Goal: Obtain resource: Obtain resource

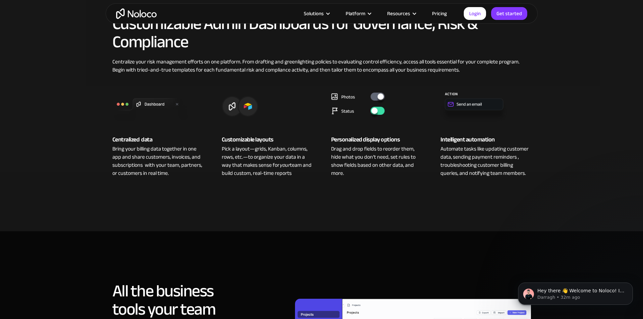
scroll to position [248, 0]
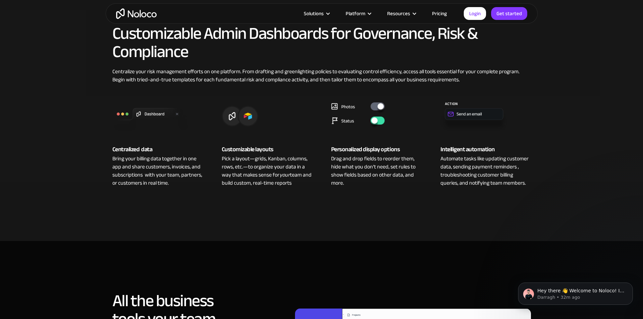
click at [0, 0] on nav "Use Cases Business Types Project Management Keep track of customers, users, or …" at bounding box center [0, 0] width 0 height 0
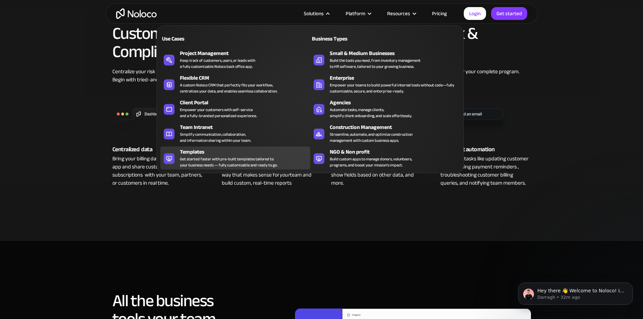
click at [250, 153] on div "Templates" at bounding box center [246, 152] width 133 height 8
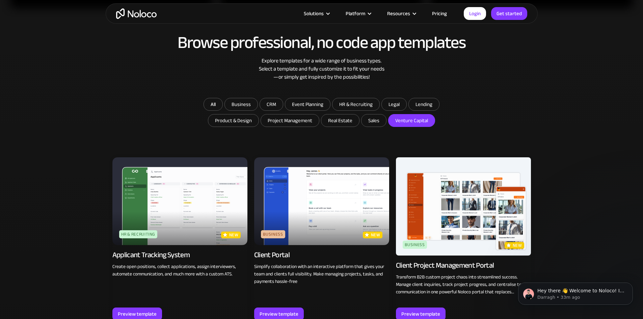
scroll to position [371, 0]
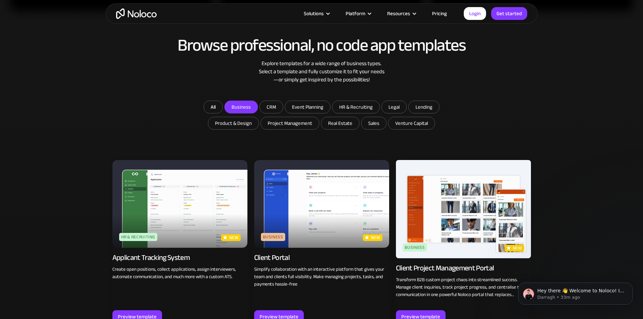
click at [254, 109] on input "Business" at bounding box center [241, 107] width 33 height 12
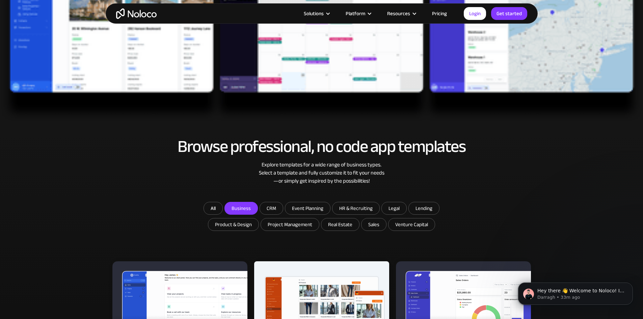
scroll to position [248, 0]
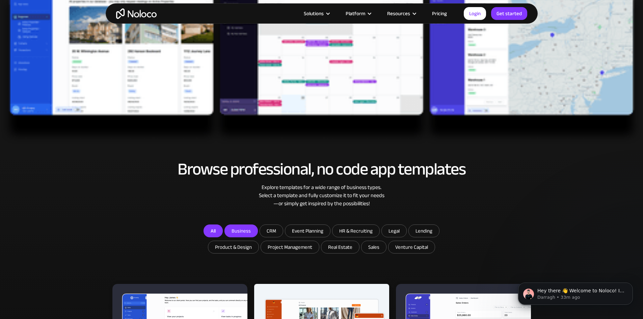
click at [216, 228] on link "All" at bounding box center [213, 231] width 19 height 13
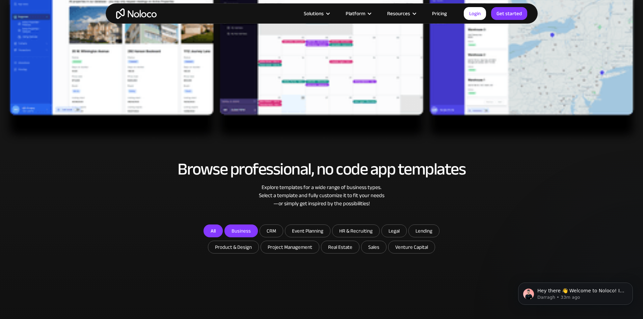
checkbox input "false"
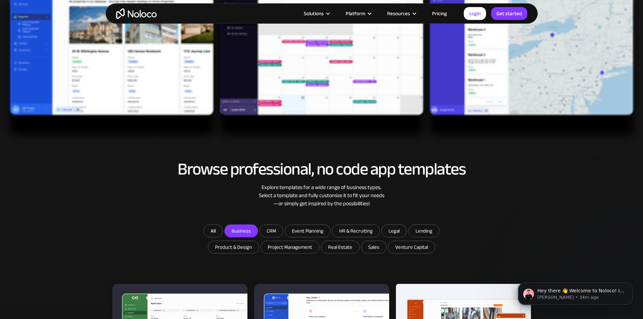
scroll to position [0, 0]
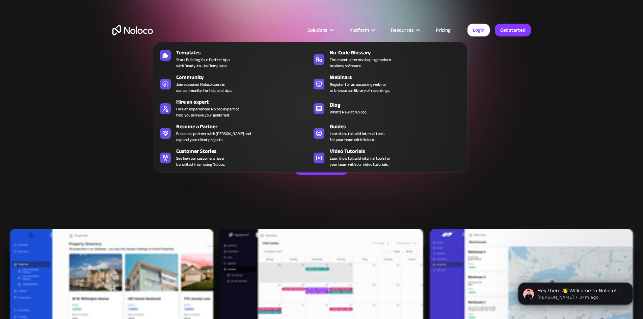
click at [410, 27] on div "Resources" at bounding box center [402, 30] width 23 height 9
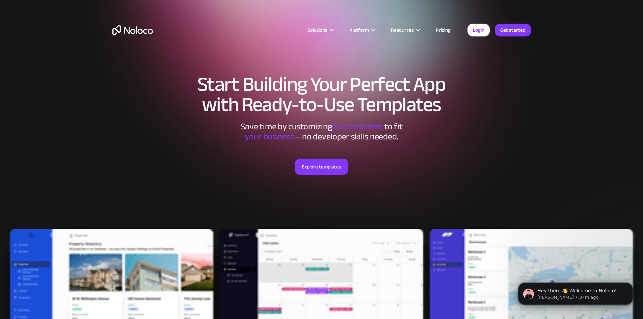
click at [410, 27] on div "Resources" at bounding box center [402, 30] width 23 height 9
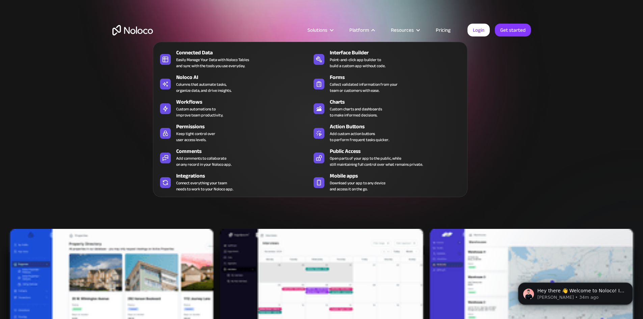
click at [363, 27] on div "Platform" at bounding box center [360, 30] width 20 height 9
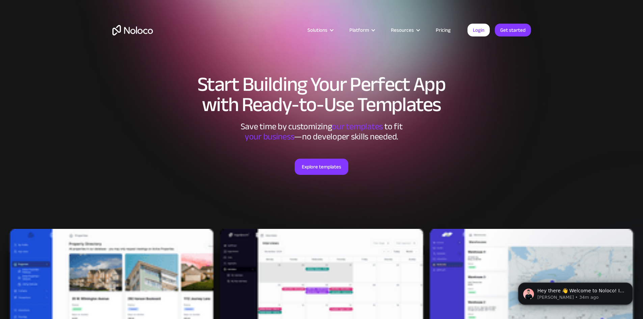
click at [363, 27] on div "Platform" at bounding box center [360, 30] width 20 height 9
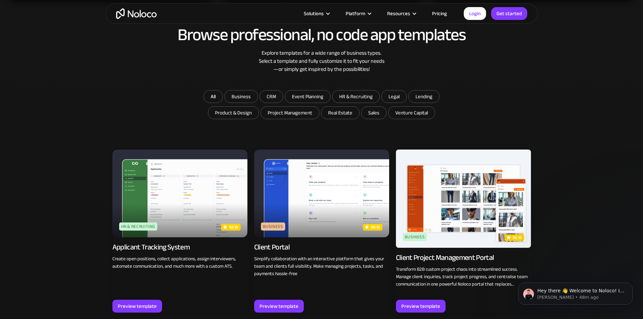
scroll to position [371, 0]
